Goal: Task Accomplishment & Management: Manage account settings

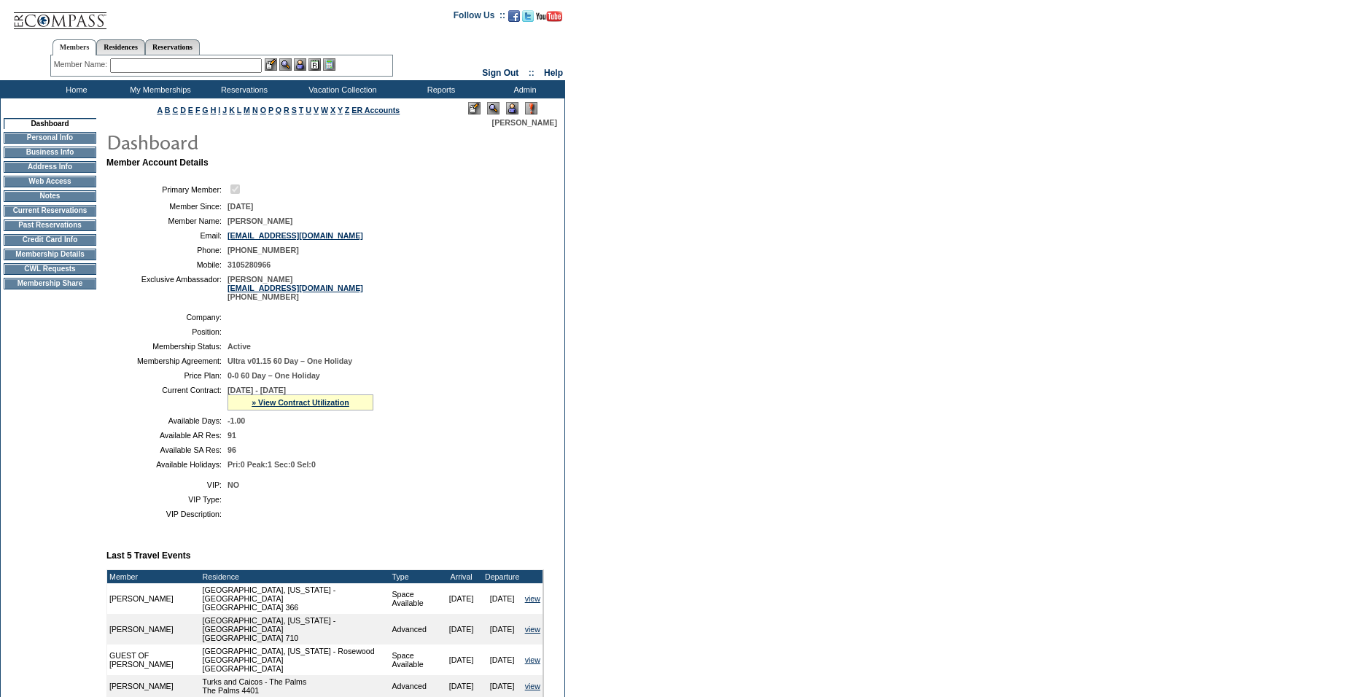
click at [507, 105] on img at bounding box center [512, 108] width 12 height 12
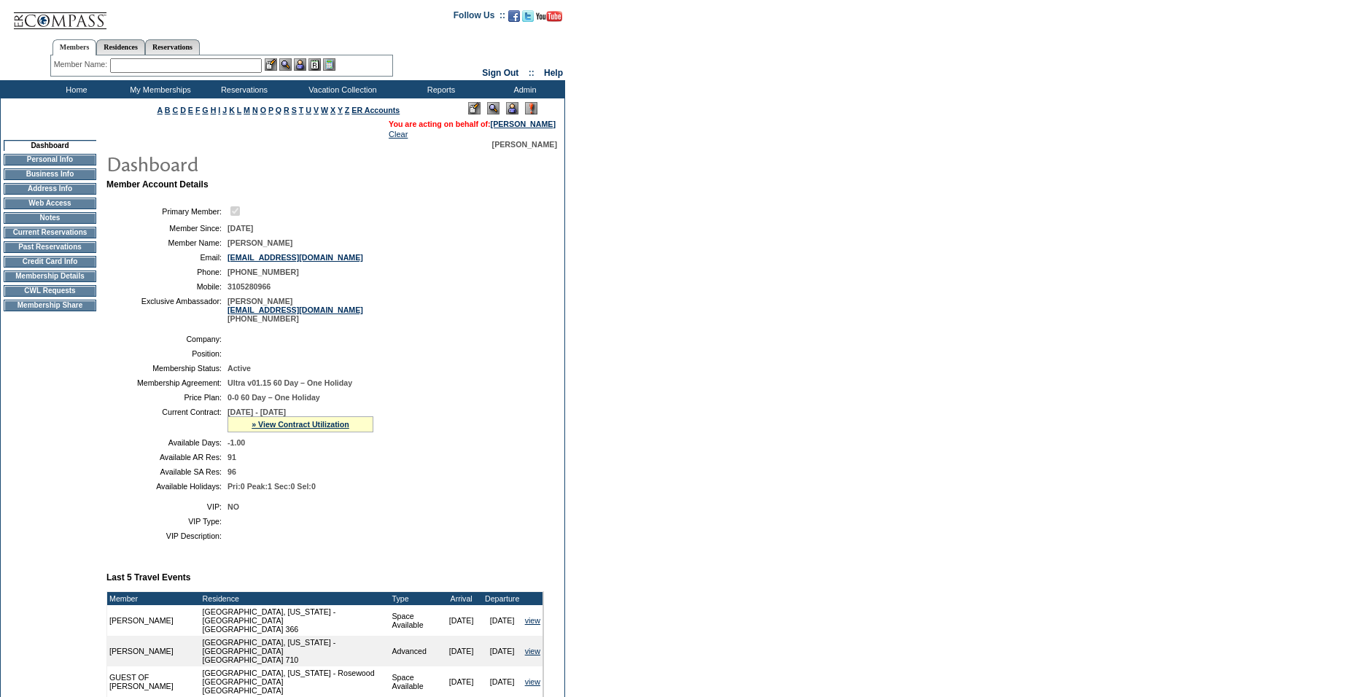
click at [64, 282] on td "Membership Details" at bounding box center [50, 277] width 93 height 12
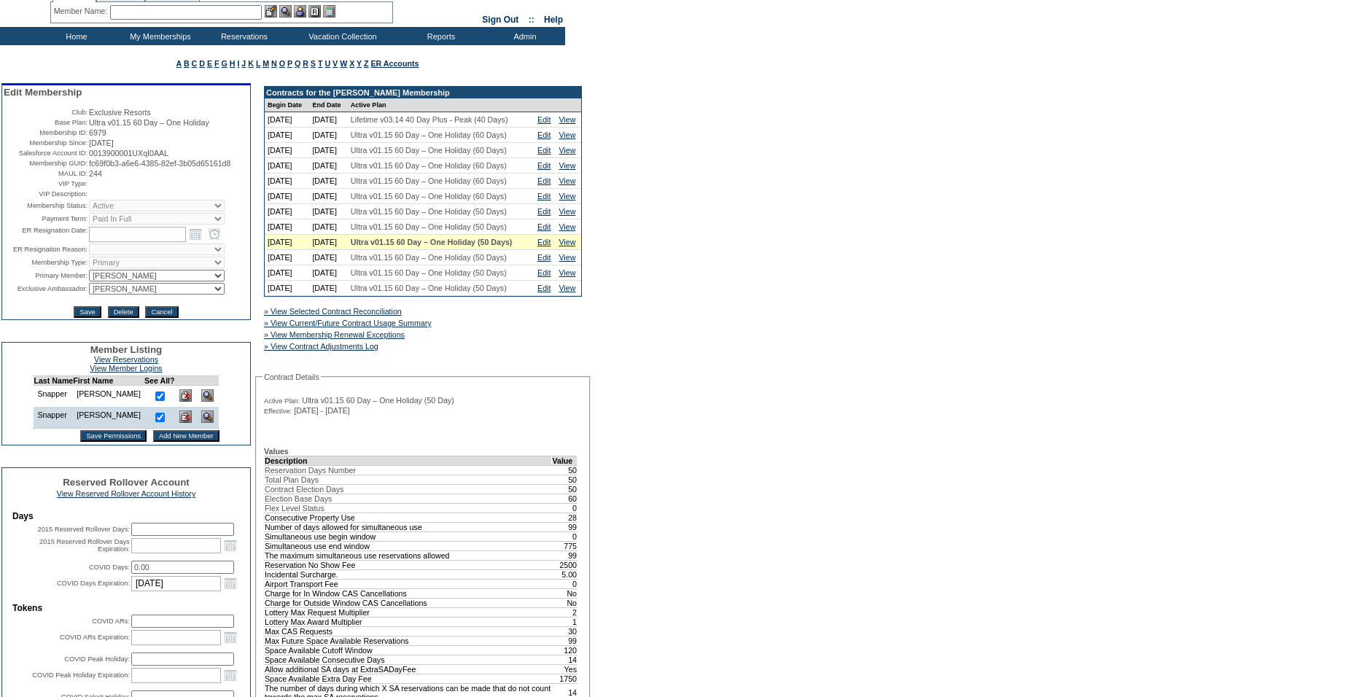
scroll to position [53, 0]
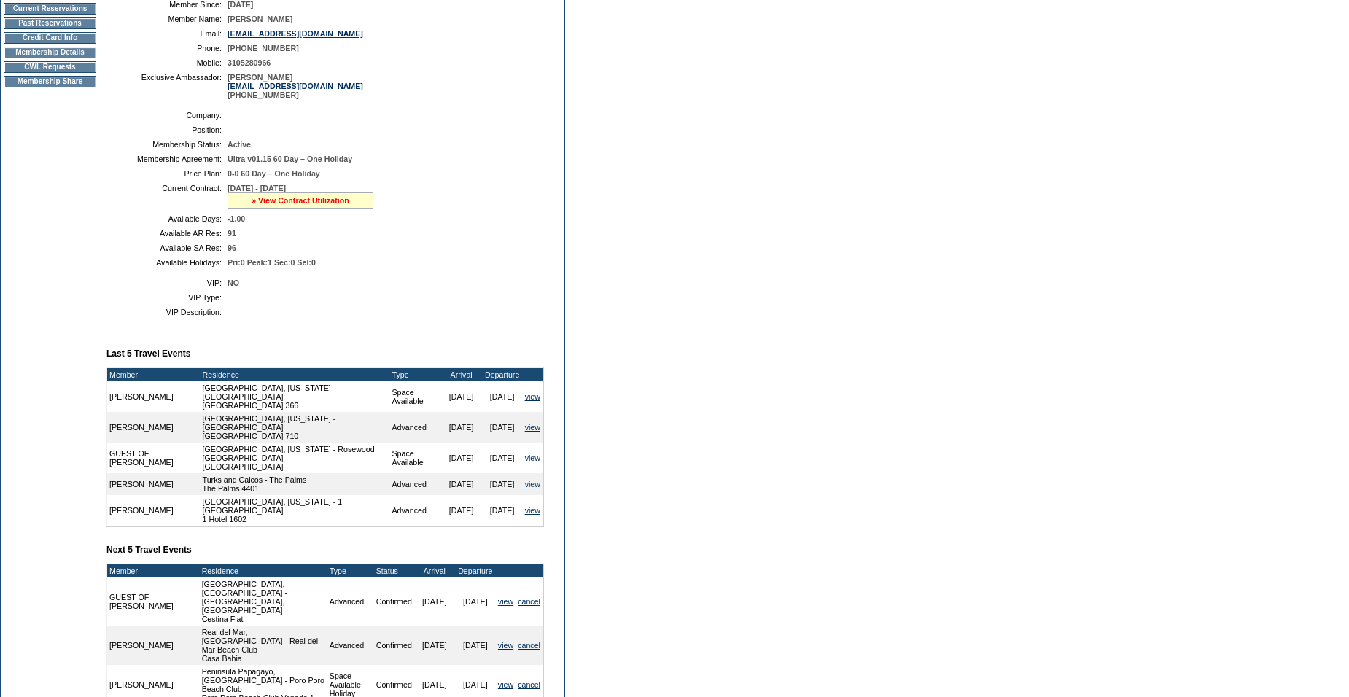
scroll to position [225, 0]
click at [295, 204] on link "» View Contract Utilization" at bounding box center [301, 199] width 98 height 9
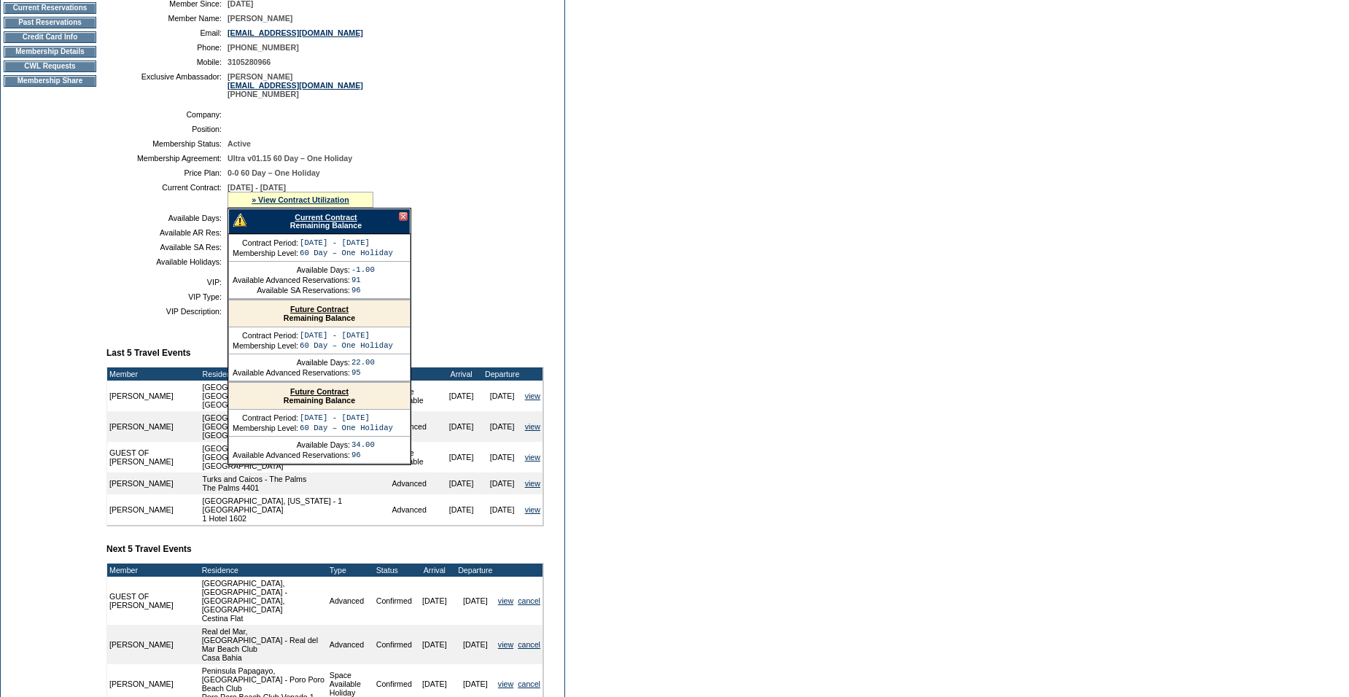
click at [306, 222] on link "Current Contract" at bounding box center [326, 217] width 62 height 9
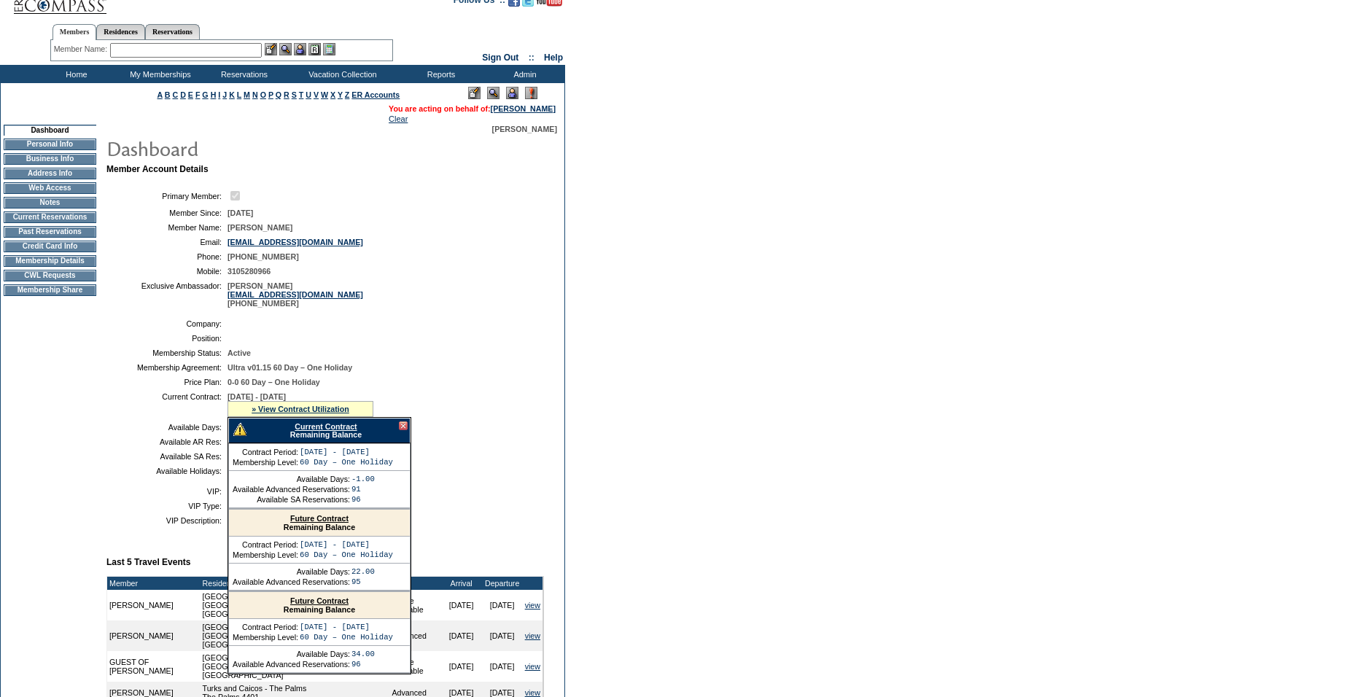
scroll to position [0, 0]
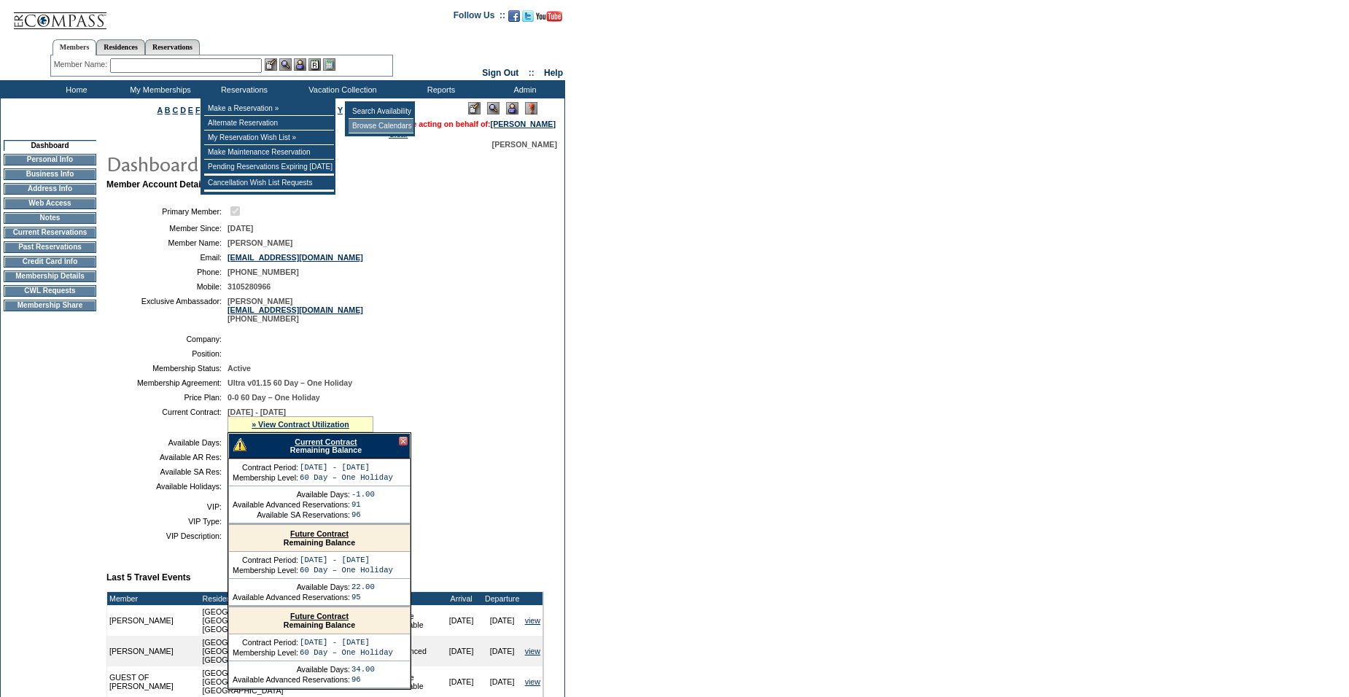
click at [381, 123] on td "Browse Calendars" at bounding box center [381, 126] width 65 height 15
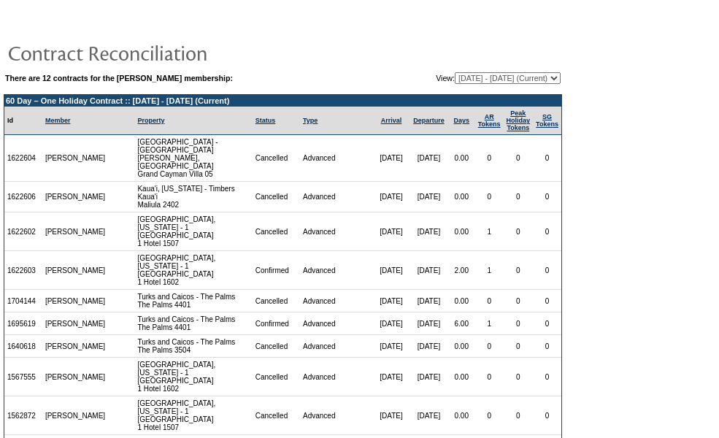
click at [497, 81] on select "[DATE] - [DATE] [DATE] - [DATE] [DATE] - [DATE] [DATE] - [DATE] [DATE] - [DATE]…" at bounding box center [507, 78] width 106 height 12
select select "136320"
click at [454, 73] on select "[DATE] - [DATE] [DATE] - [DATE] [DATE] - [DATE] [DATE] - [DATE] [DATE] - [DATE]…" at bounding box center [507, 78] width 106 height 12
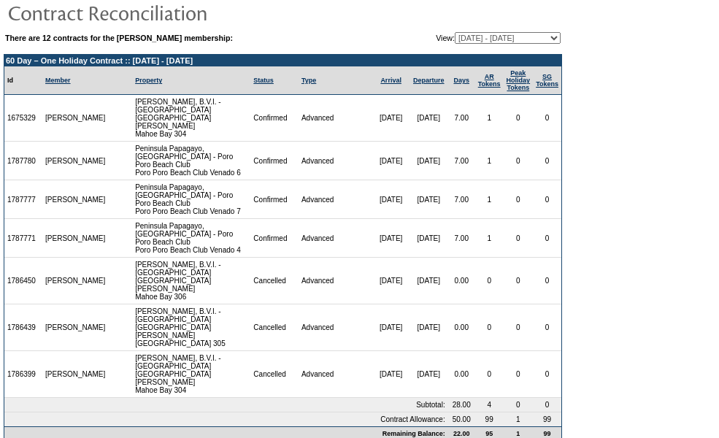
scroll to position [51, 0]
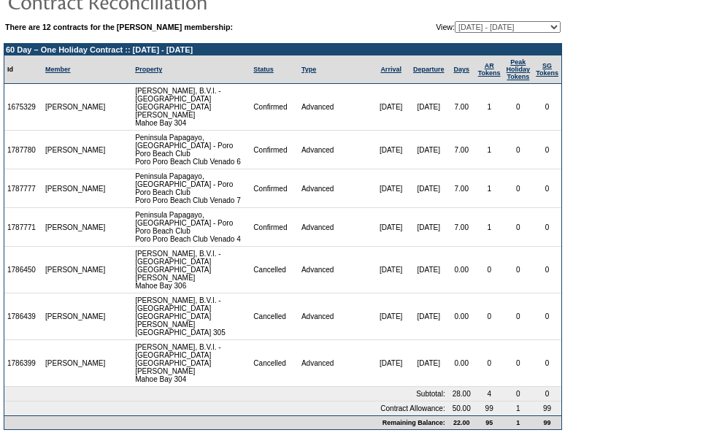
click at [494, 28] on select "[DATE] - [DATE] [DATE] - [DATE] [DATE] - [DATE] [DATE] - [DATE] [DATE] - [DATE]…" at bounding box center [507, 27] width 106 height 12
select select "125884"
click at [454, 22] on select "[DATE] - [DATE] [DATE] - [DATE] [DATE] - [DATE] [DATE] - [DATE] [DATE] - [DATE]…" at bounding box center [507, 27] width 106 height 12
